Goal: Complete application form

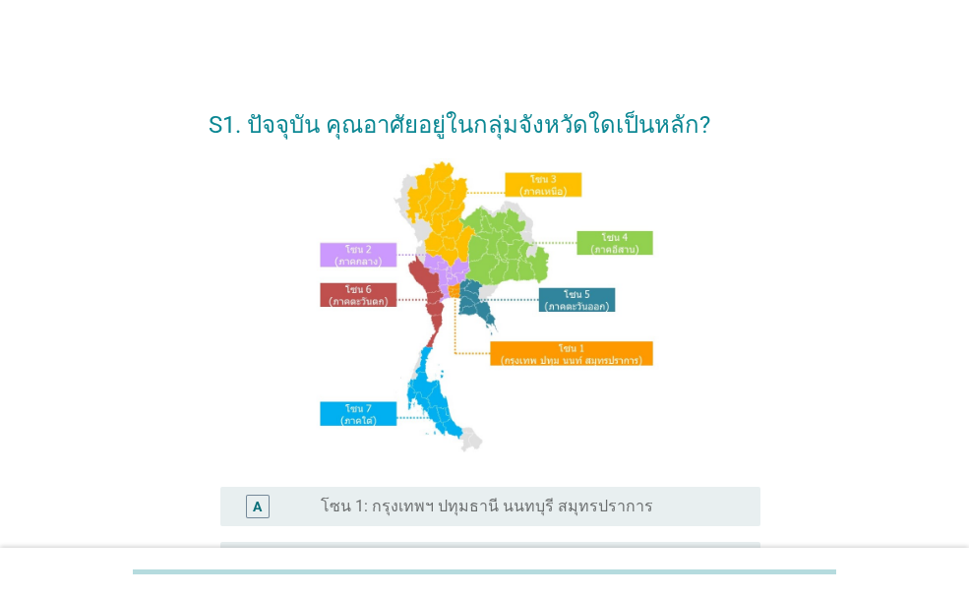
scroll to position [197, 0]
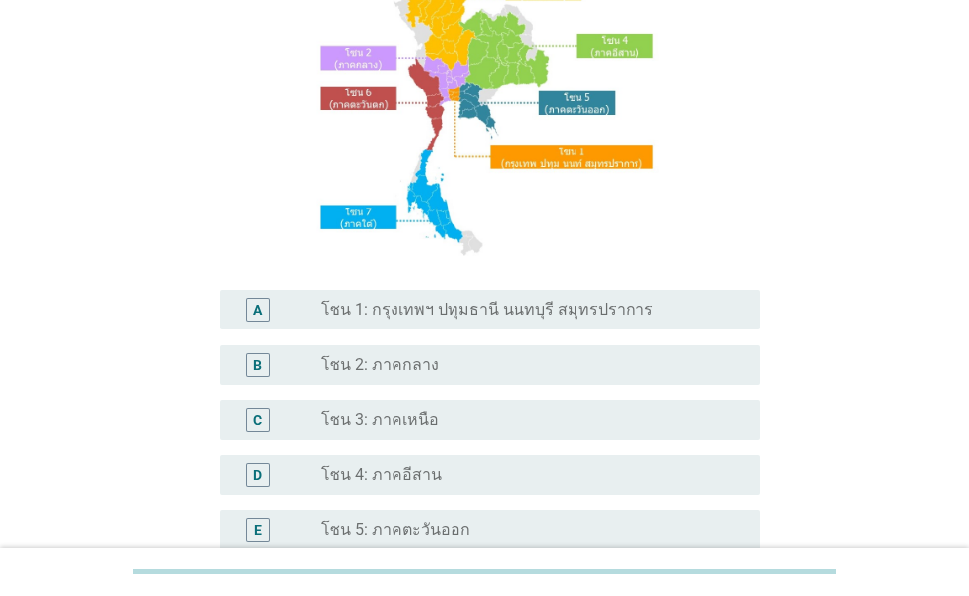
click at [399, 367] on label "โซน 2: ภาคกลาง" at bounding box center [380, 365] width 118 height 20
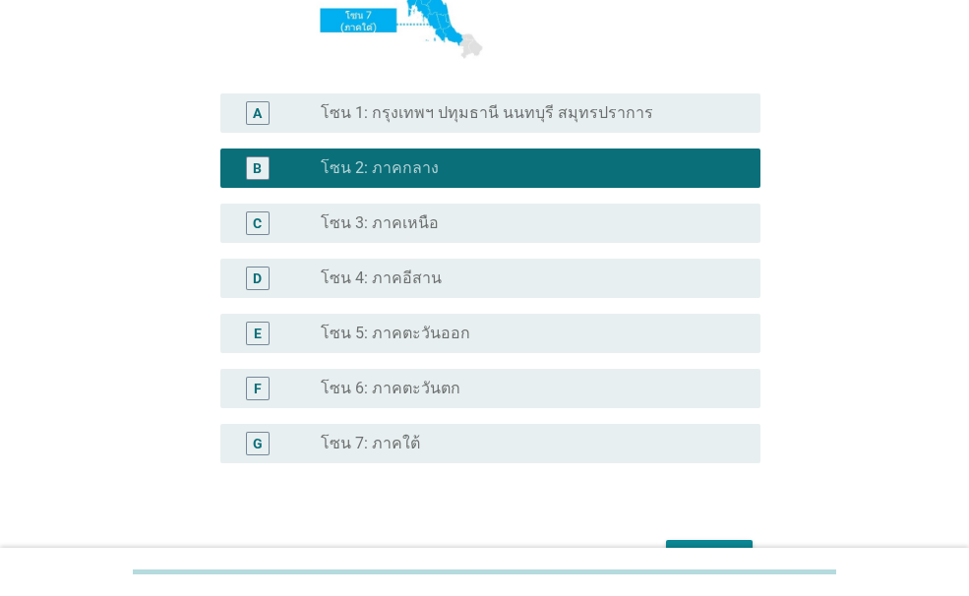
scroll to position [515, 0]
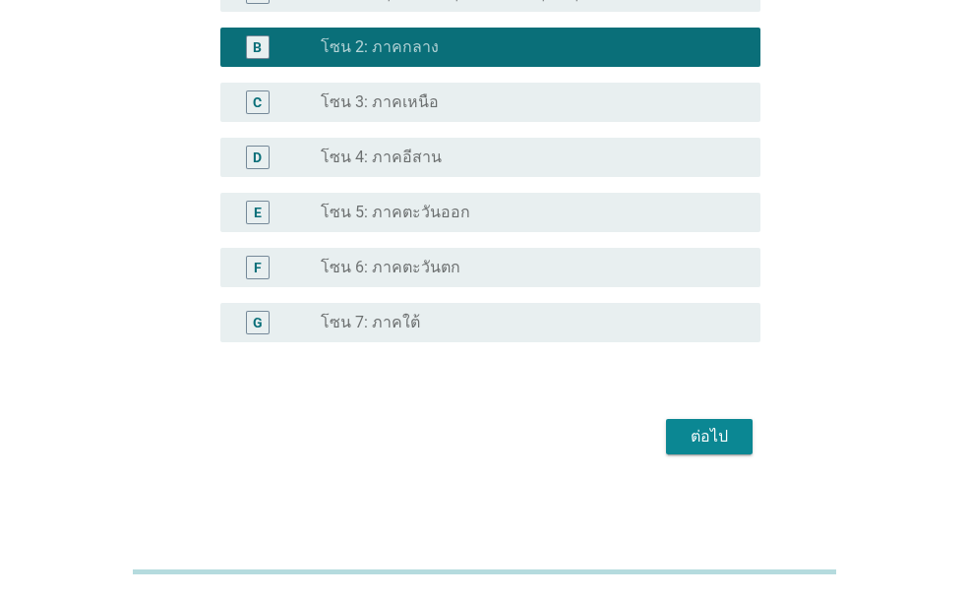
click at [701, 439] on div "ต่อไป" at bounding box center [709, 437] width 55 height 24
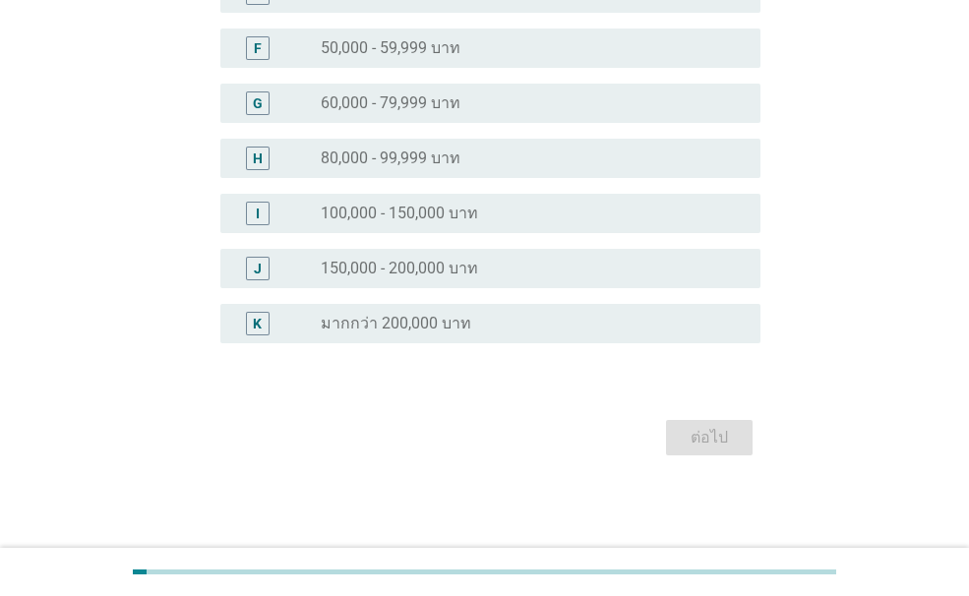
scroll to position [0, 0]
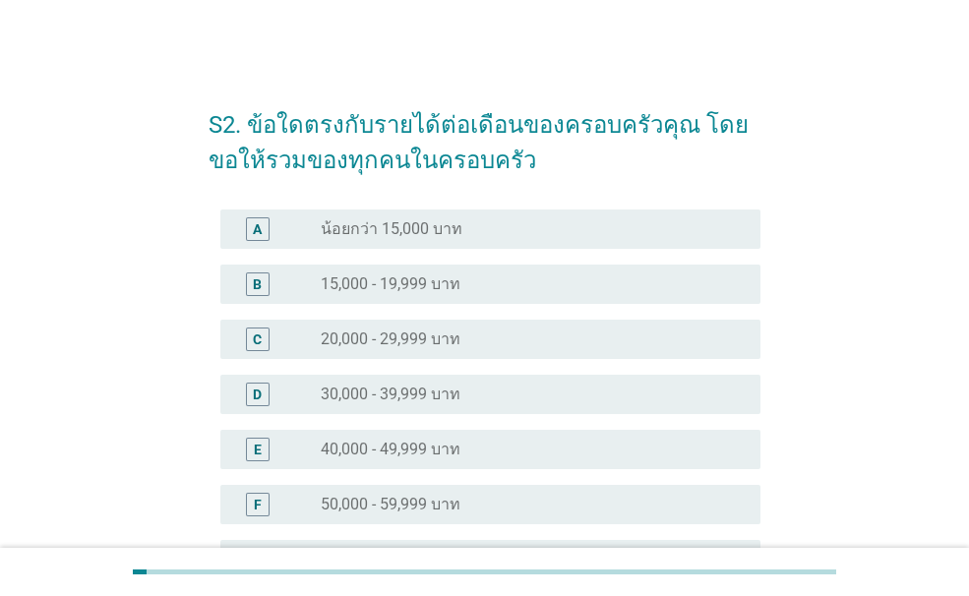
click at [499, 438] on div "radio_button_unchecked 40,000 - 49,999 บาท" at bounding box center [533, 450] width 424 height 24
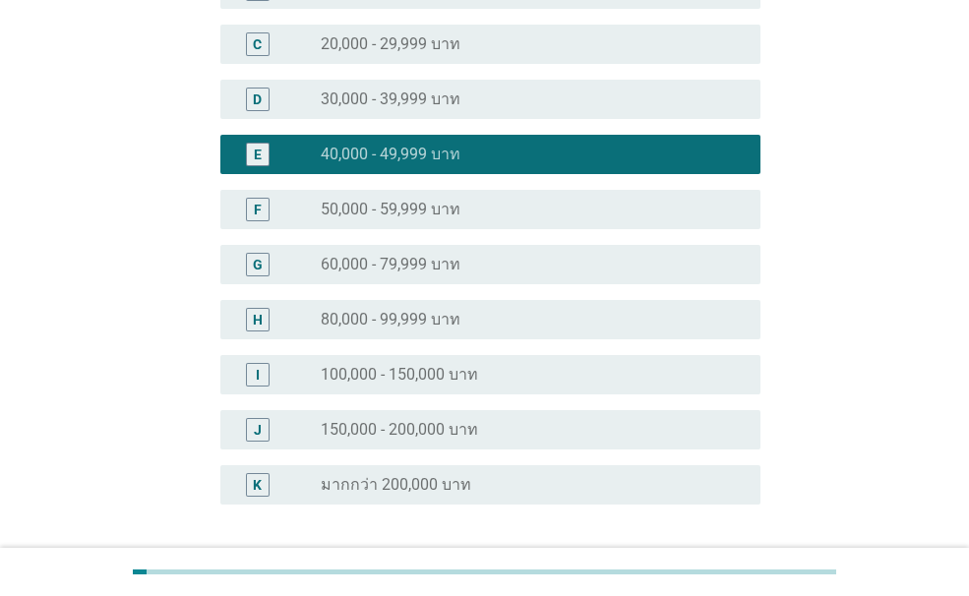
scroll to position [456, 0]
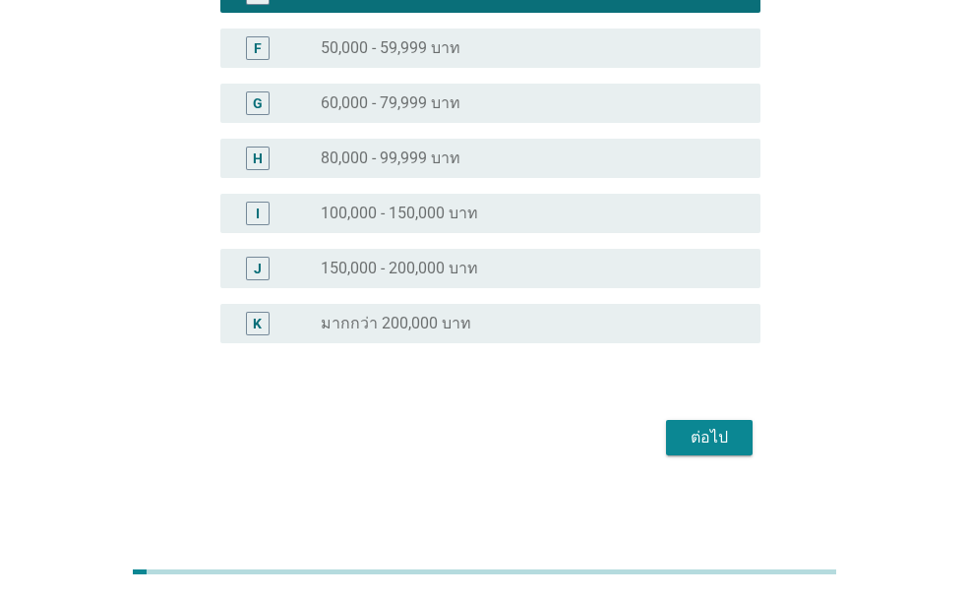
click at [726, 441] on div "ต่อไป" at bounding box center [709, 438] width 55 height 24
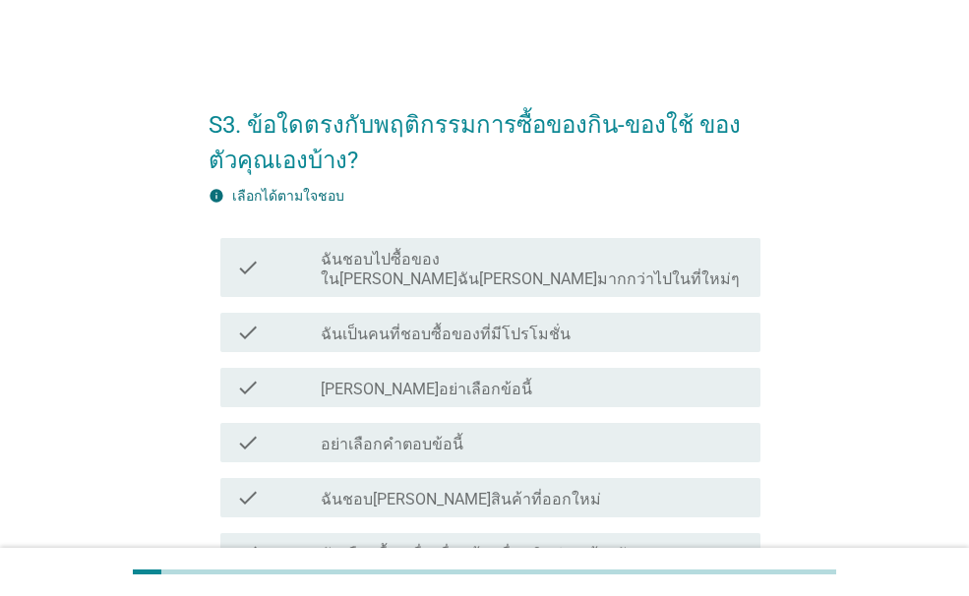
scroll to position [295, 0]
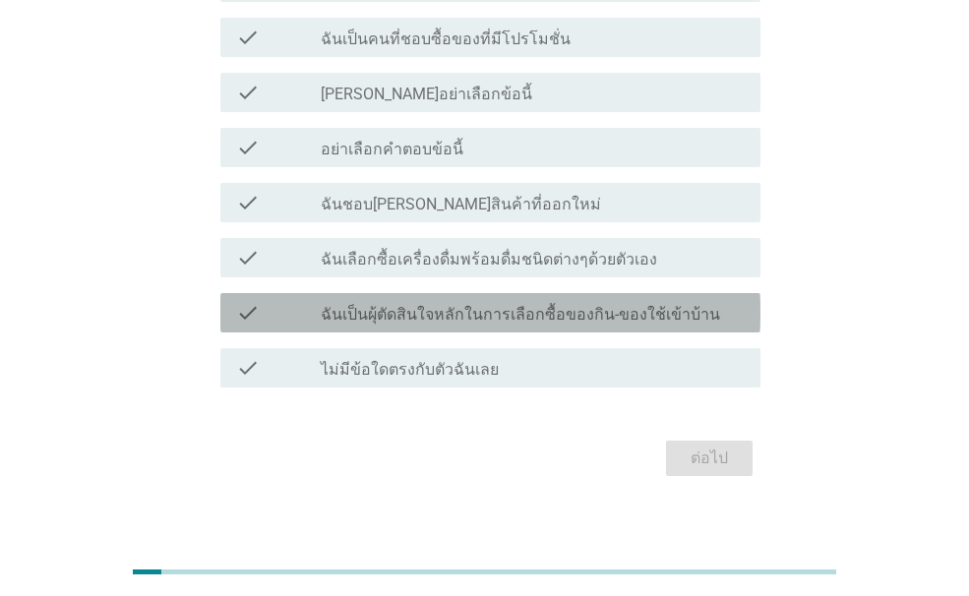
click at [511, 306] on div "check check_box_outline_blank ฉันเป็นผุ้ตัดสินใจหลักในการเลือกซื้อของกิน-ของใช้…" at bounding box center [490, 312] width 540 height 39
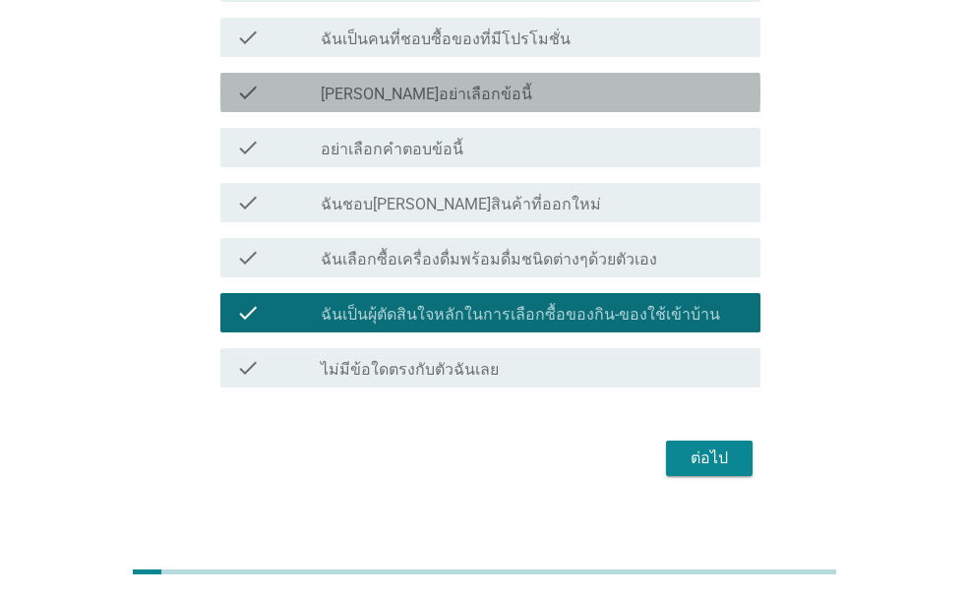
click at [460, 81] on div "check_box_outline_blank [PERSON_NAME]อย่าเลือกข้อนี้" at bounding box center [533, 93] width 424 height 24
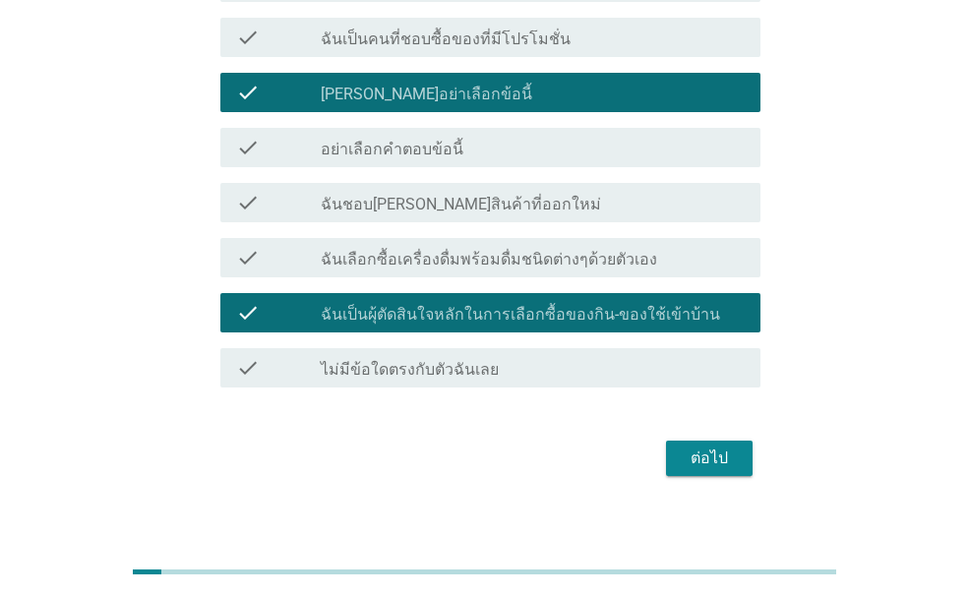
click at [584, 26] on div "check_box_outline_blank ฉันเป็นคนที่ชอบซื้อของที่มีโปรโมชั่น" at bounding box center [533, 38] width 424 height 24
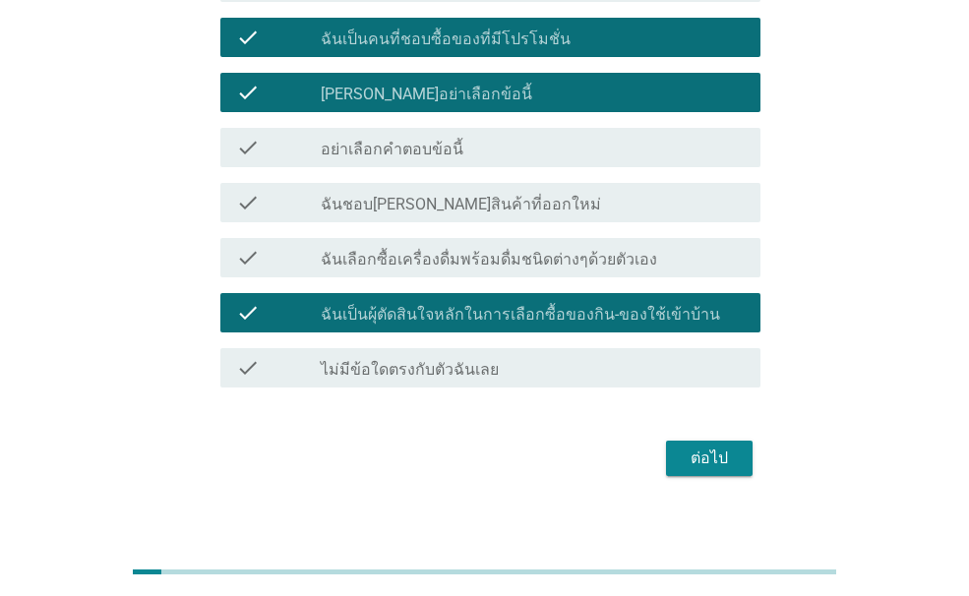
click at [733, 457] on div "ต่อไป" at bounding box center [485, 458] width 552 height 47
click at [728, 447] on div "ต่อไป" at bounding box center [709, 459] width 55 height 24
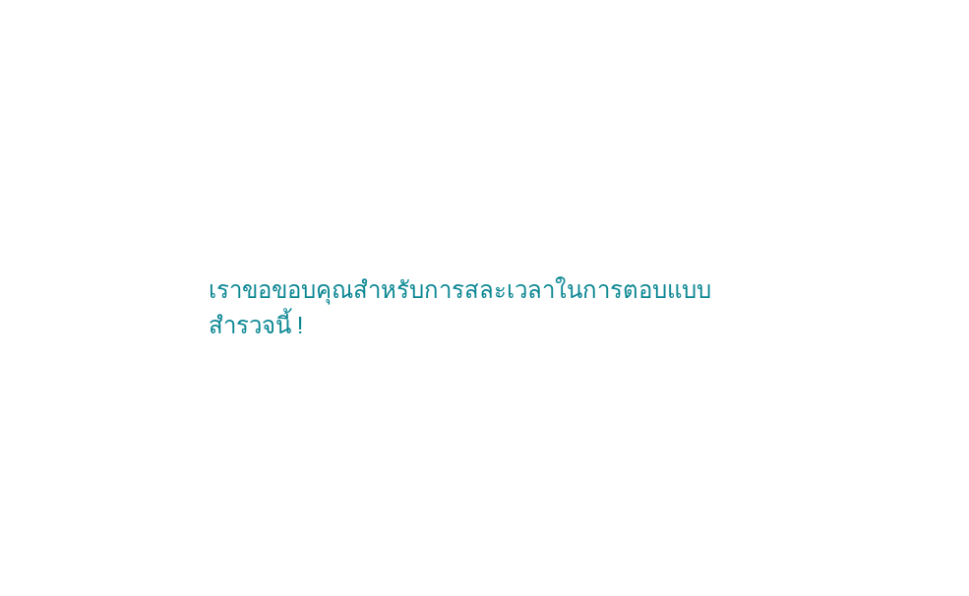
scroll to position [0, 0]
